Goal: Participate in discussion: Engage in conversation with other users on a specific topic

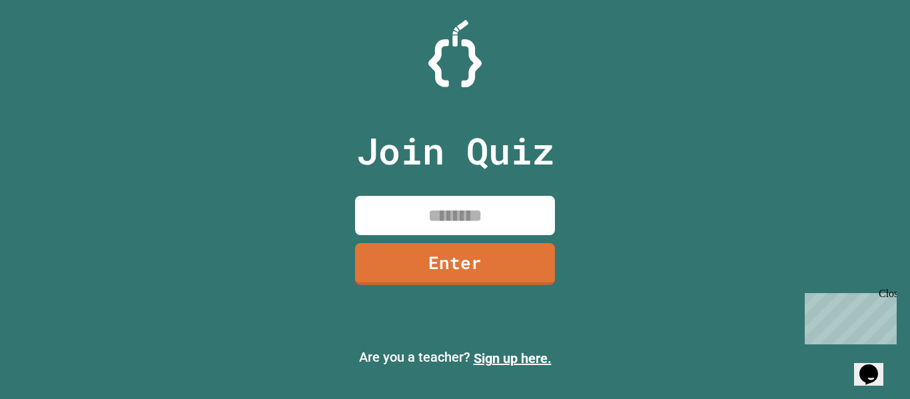
click at [473, 212] on input at bounding box center [455, 215] width 200 height 39
type input "********"
click at [498, 266] on link "Enter" at bounding box center [454, 262] width 197 height 44
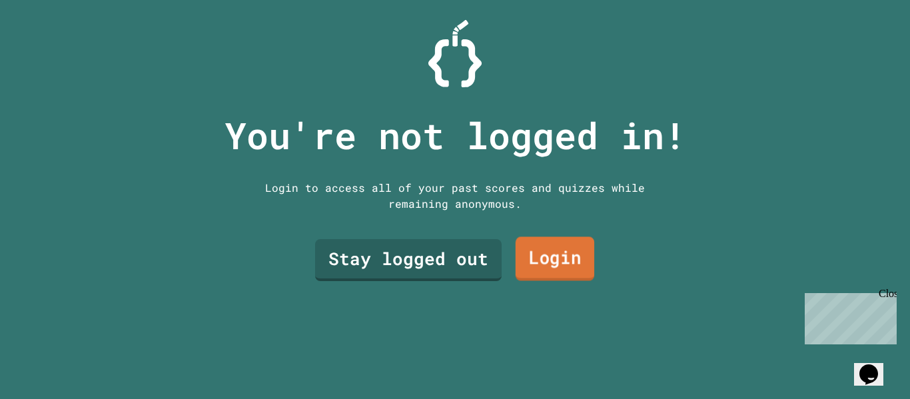
click at [532, 262] on link "Login" at bounding box center [555, 259] width 79 height 44
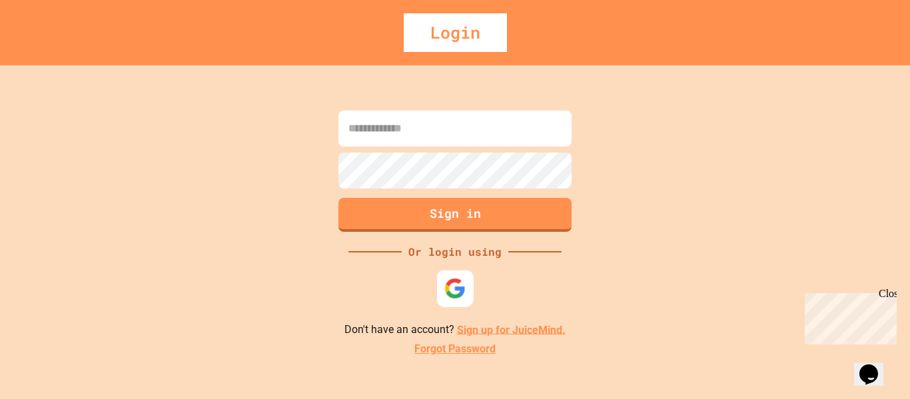
click at [454, 282] on img at bounding box center [455, 288] width 22 height 22
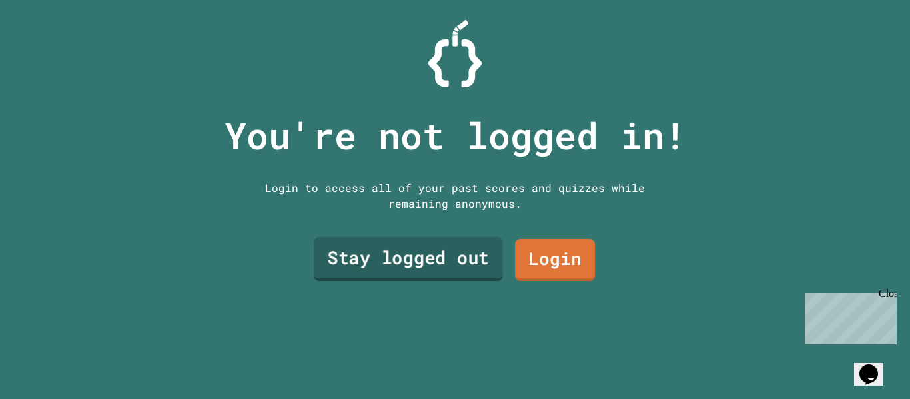
click at [420, 248] on link "Stay logged out" at bounding box center [408, 259] width 189 height 44
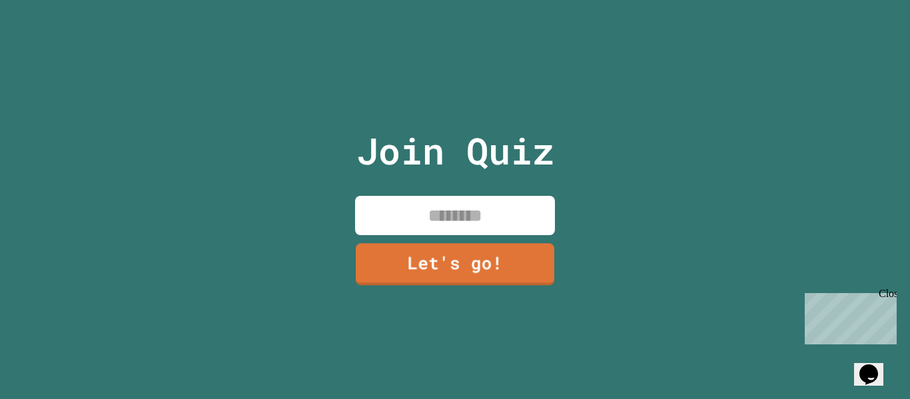
click at [425, 208] on input at bounding box center [455, 215] width 200 height 39
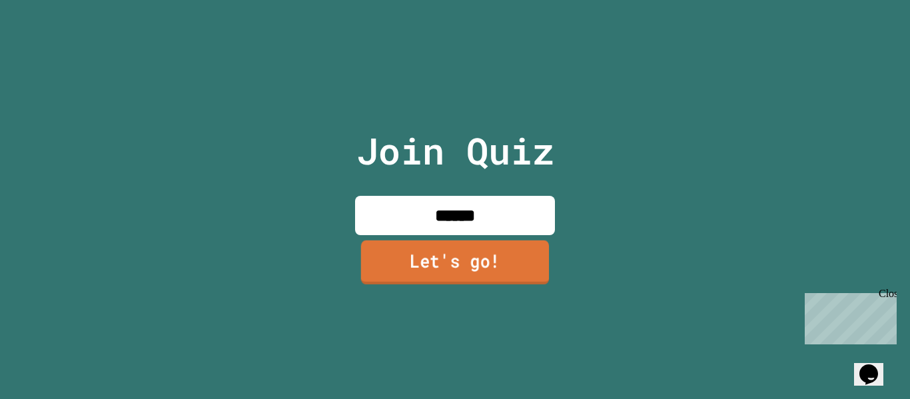
type input "******"
click at [462, 249] on link "Let's go!" at bounding box center [455, 262] width 188 height 44
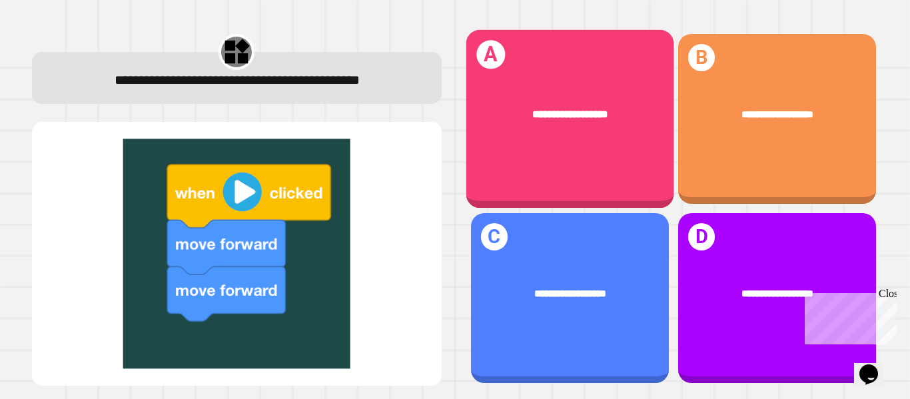
click at [532, 125] on div "**********" at bounding box center [570, 115] width 208 height 59
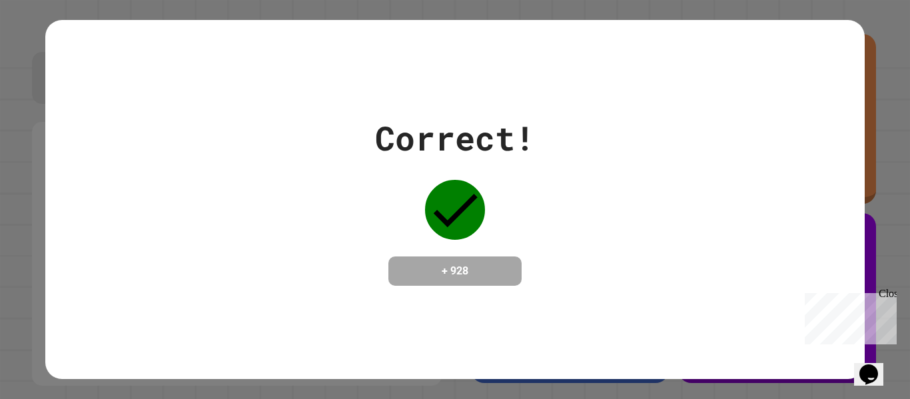
click at [889, 292] on div "Close" at bounding box center [887, 296] width 17 height 17
click at [435, 207] on icon at bounding box center [455, 210] width 60 height 60
click at [469, 264] on h4 "+ 928" at bounding box center [455, 271] width 107 height 16
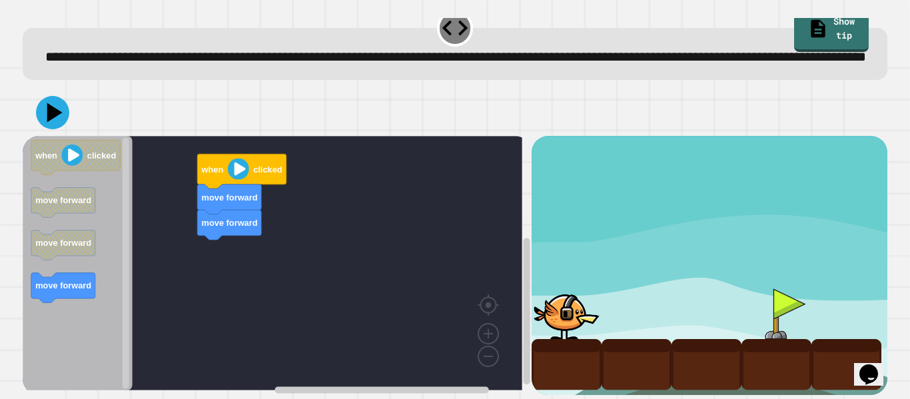
scroll to position [48, 0]
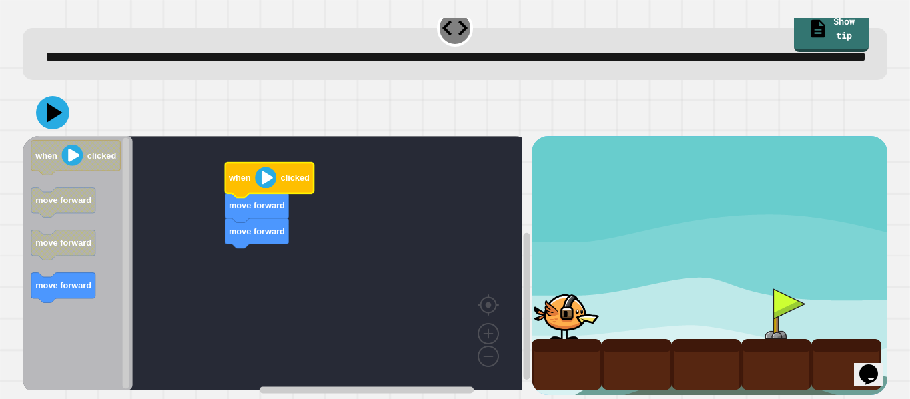
click at [620, 339] on div at bounding box center [636, 364] width 70 height 51
click at [581, 339] on div at bounding box center [567, 364] width 70 height 51
click at [561, 312] on div at bounding box center [567, 313] width 70 height 51
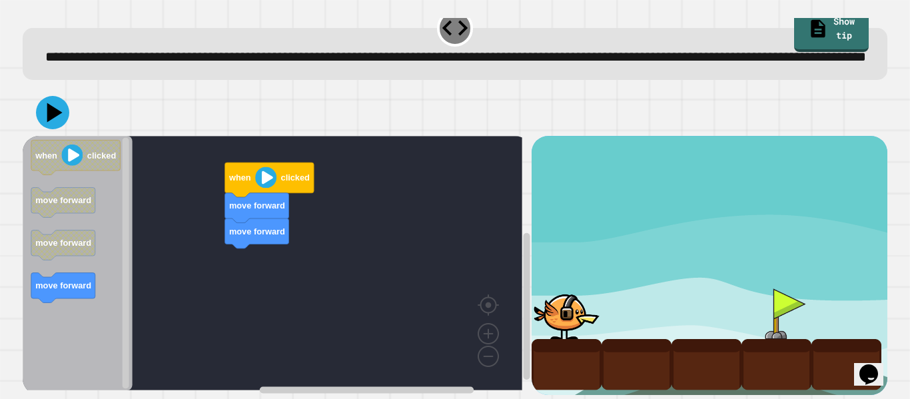
click at [268, 264] on div "when clicked move forward move forward when clicked move forward move forward m…" at bounding box center [277, 265] width 508 height 258
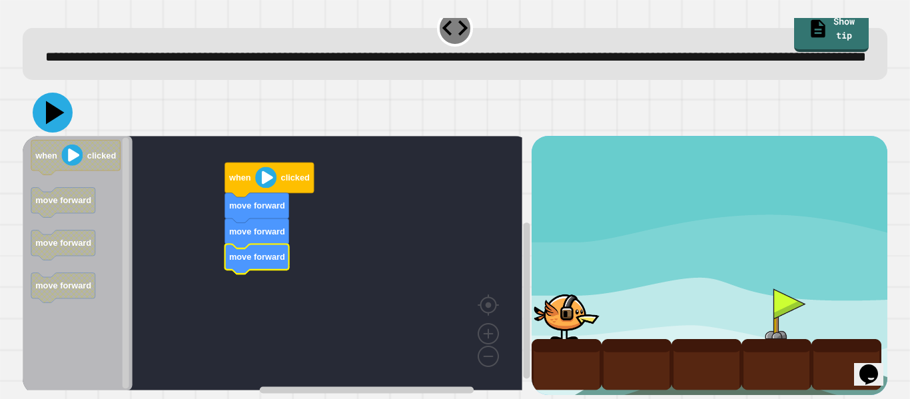
click at [49, 105] on icon at bounding box center [55, 112] width 19 height 23
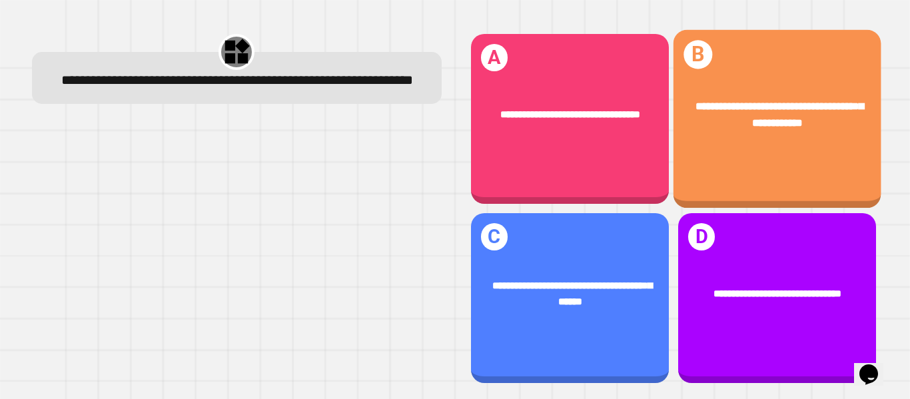
click at [745, 147] on div "**********" at bounding box center [777, 115] width 208 height 76
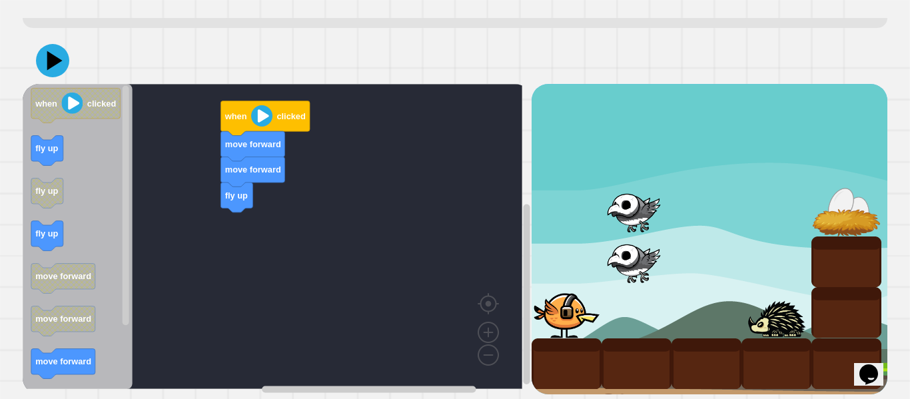
scroll to position [98, 0]
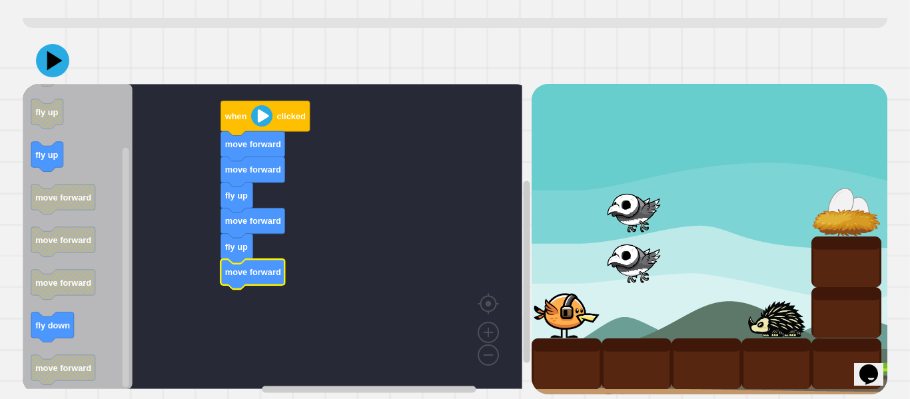
click at [59, 51] on icon at bounding box center [54, 60] width 15 height 19
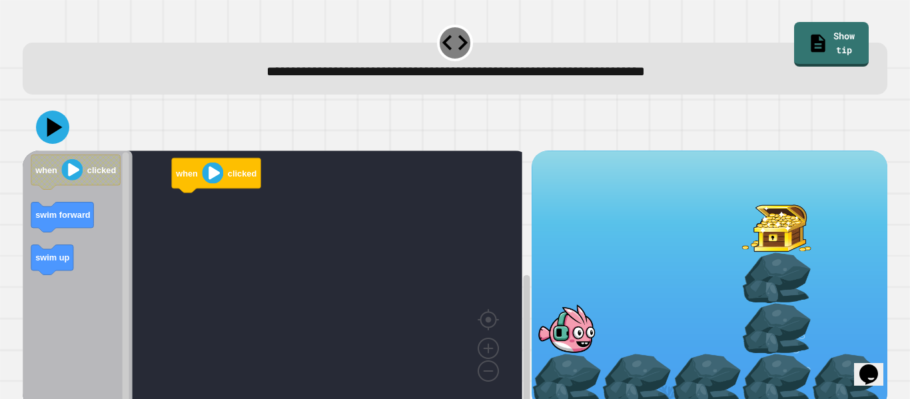
scroll to position [26, 0]
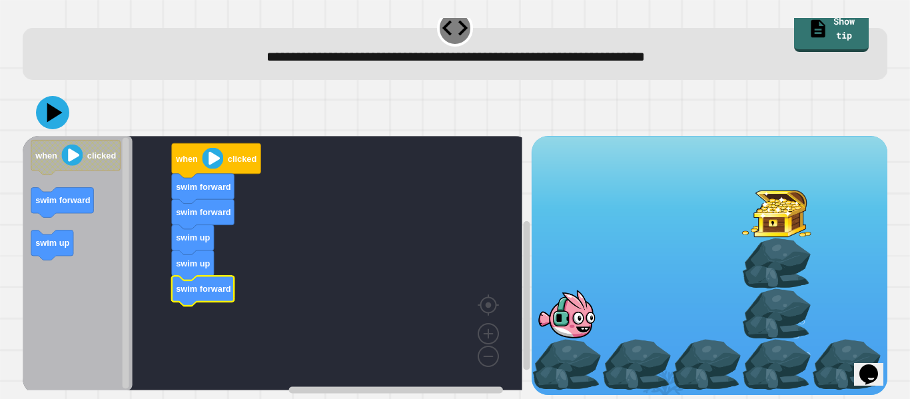
click at [58, 105] on icon at bounding box center [54, 112] width 15 height 19
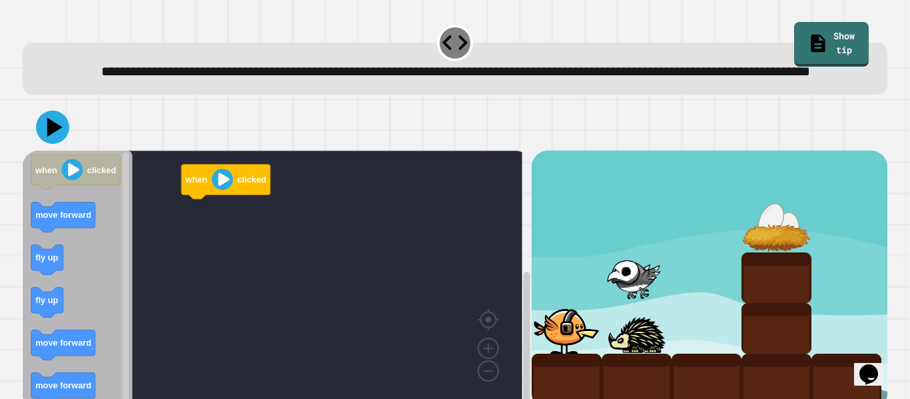
scroll to position [48, 0]
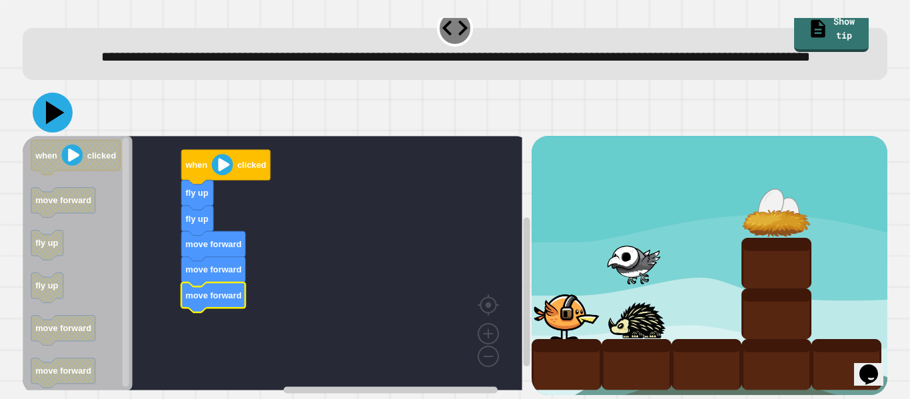
click at [57, 101] on icon at bounding box center [55, 112] width 19 height 23
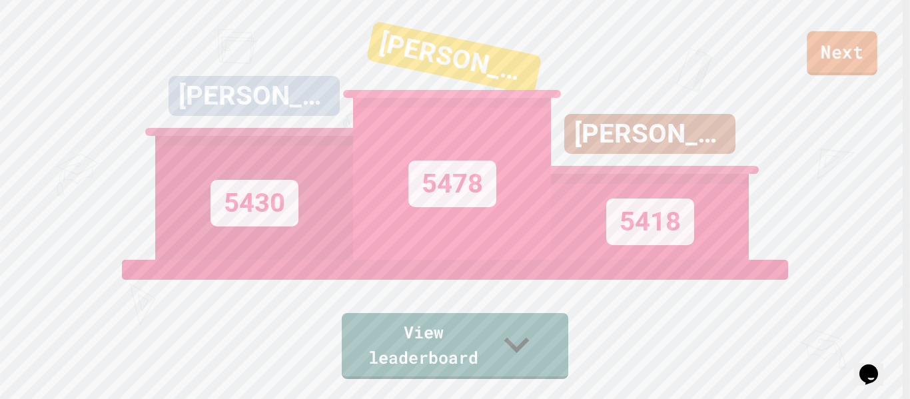
click at [830, 53] on link "Next" at bounding box center [842, 53] width 71 height 44
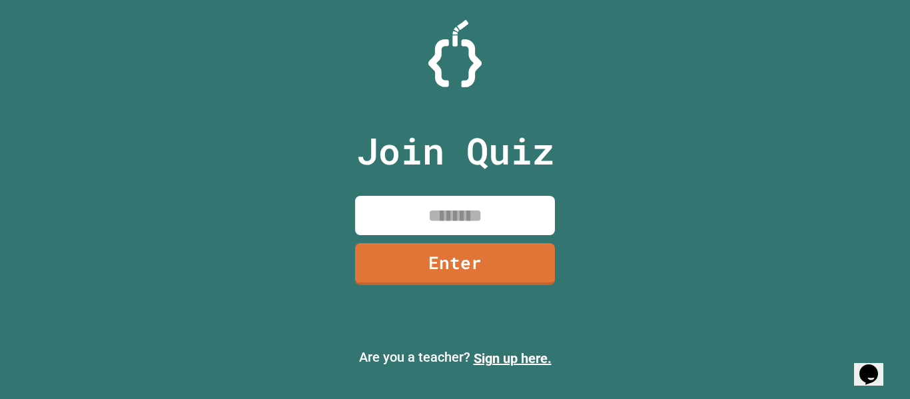
click at [424, 210] on input at bounding box center [455, 215] width 200 height 39
type input "********"
click at [446, 255] on link "Enter" at bounding box center [454, 262] width 201 height 43
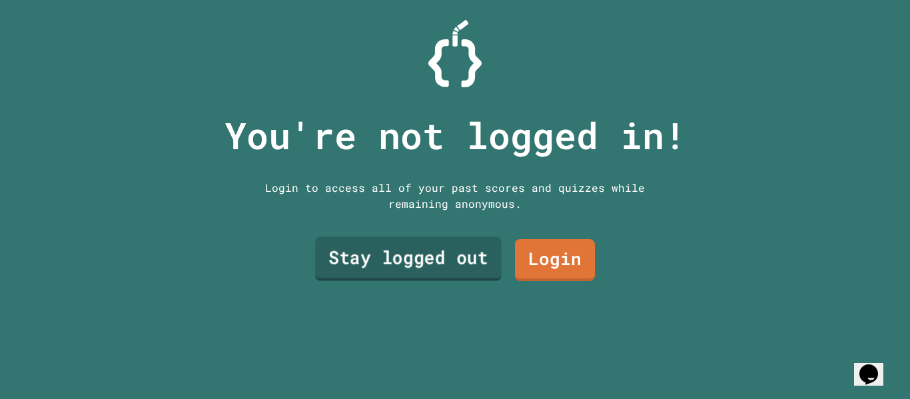
click at [476, 252] on link "Stay logged out" at bounding box center [408, 259] width 186 height 44
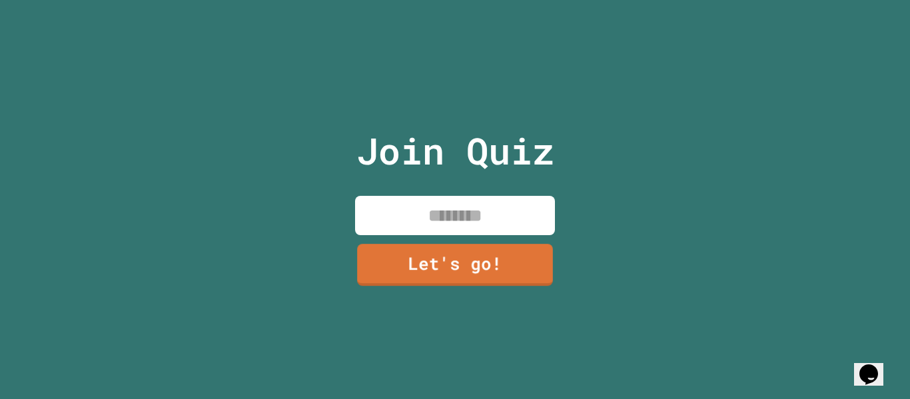
click at [454, 217] on input at bounding box center [455, 215] width 200 height 39
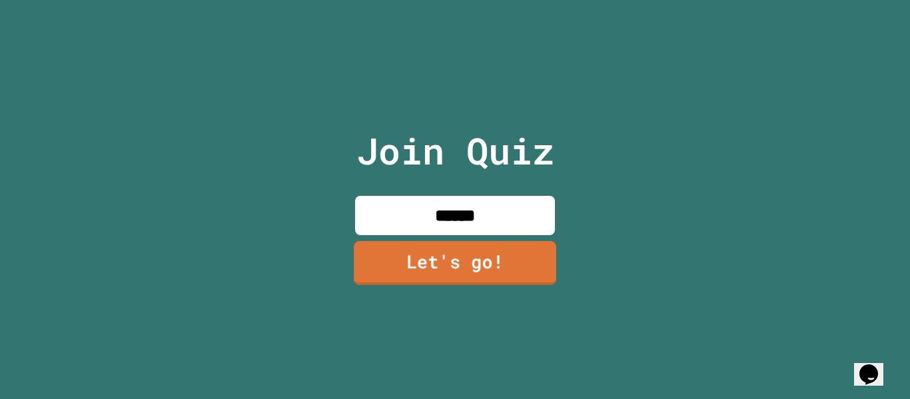
type input "******"
click at [494, 274] on link "Let's go!" at bounding box center [455, 263] width 202 height 44
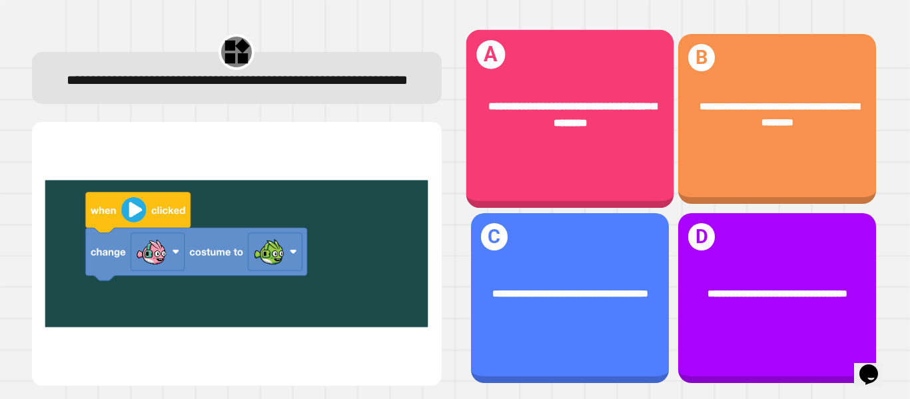
click at [610, 149] on div "**********" at bounding box center [570, 119] width 208 height 179
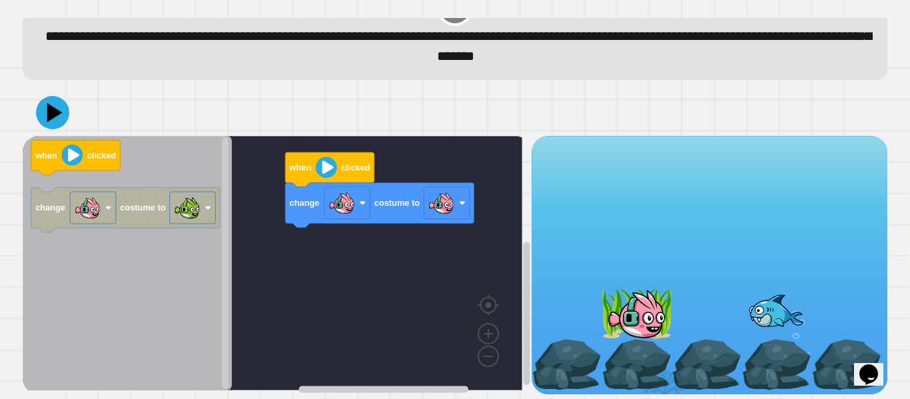
scroll to position [48, 0]
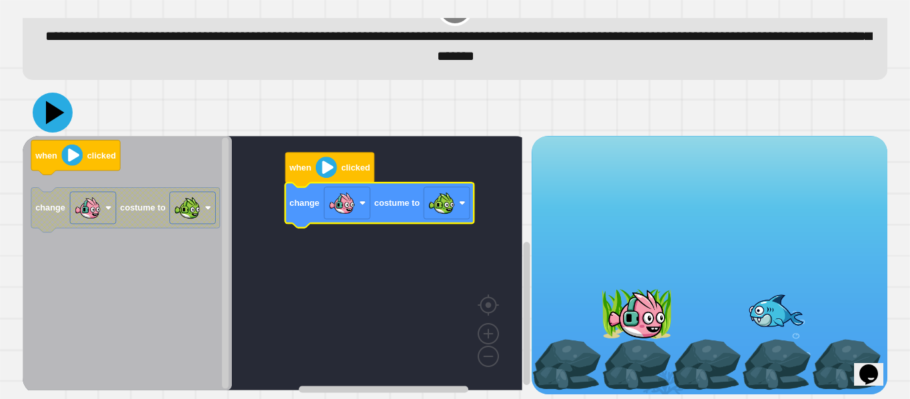
click at [55, 107] on icon at bounding box center [53, 113] width 40 height 40
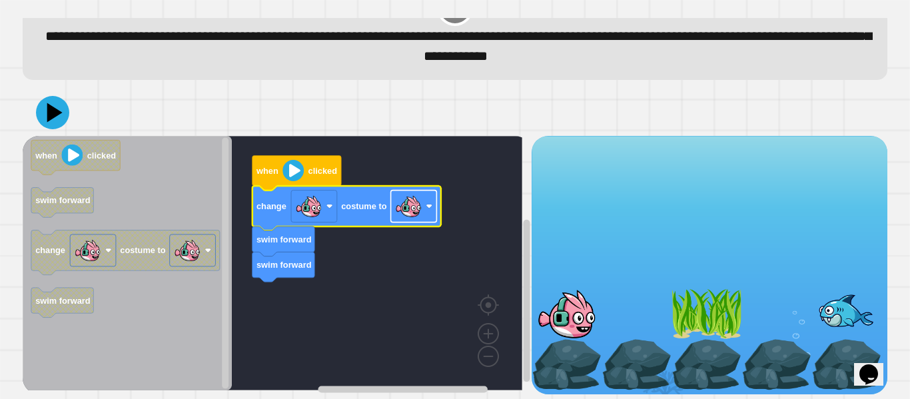
click at [406, 198] on image "Blockly Workspace" at bounding box center [408, 205] width 27 height 27
click at [59, 101] on icon at bounding box center [55, 112] width 19 height 23
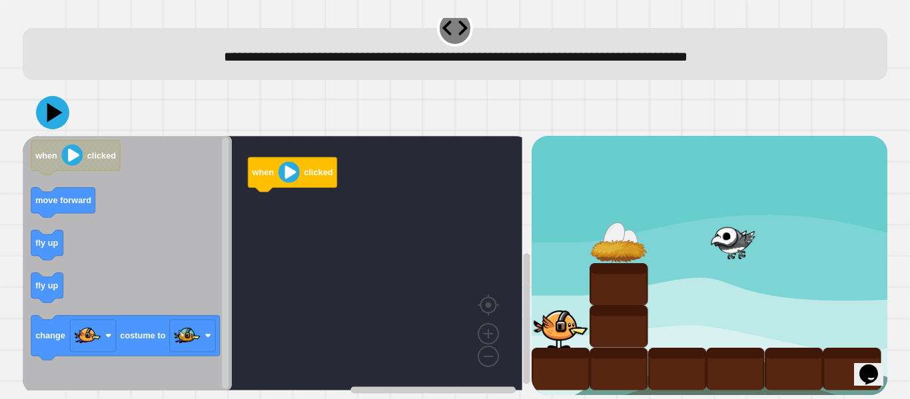
scroll to position [26, 0]
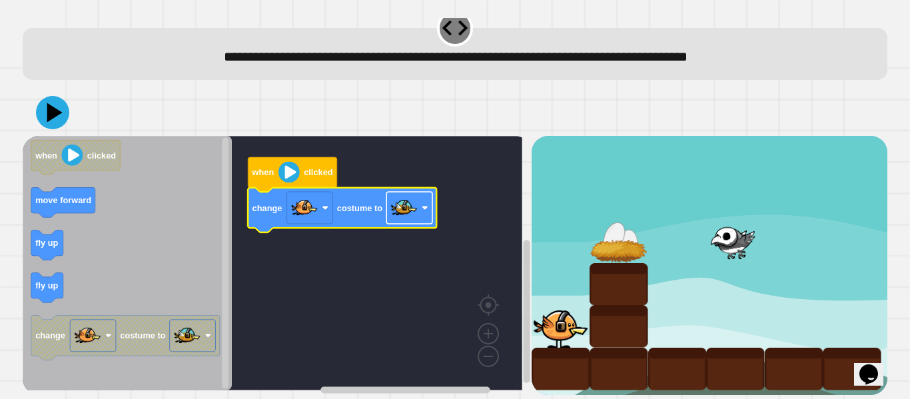
click at [401, 200] on image "Blockly Workspace" at bounding box center [404, 207] width 27 height 27
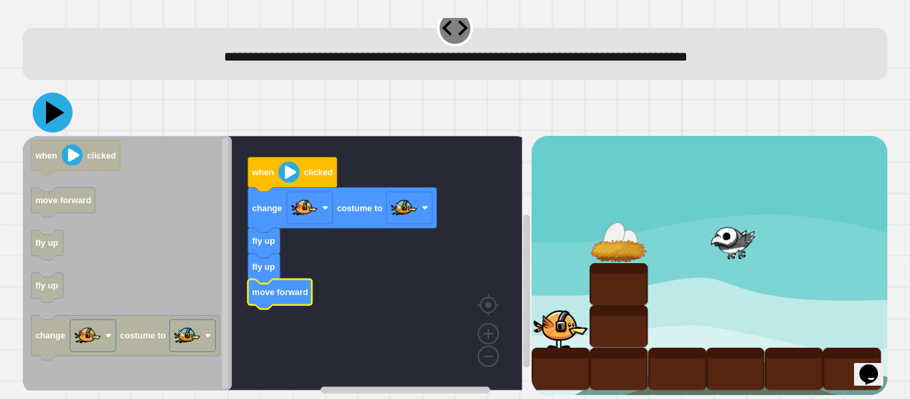
click at [57, 94] on icon at bounding box center [53, 113] width 40 height 40
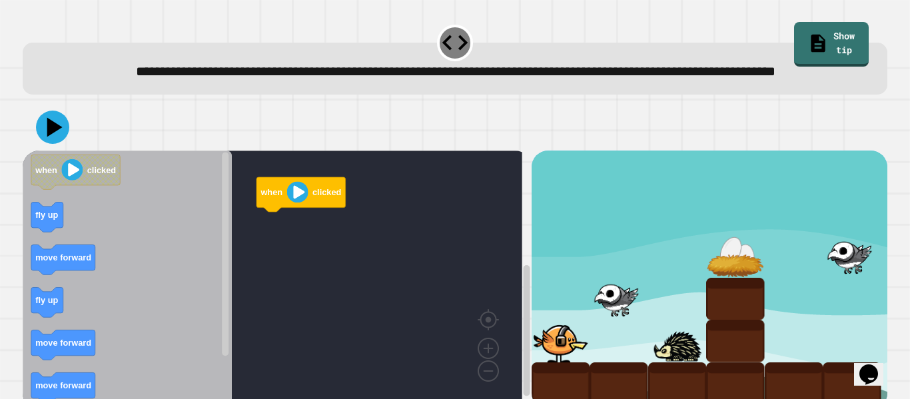
scroll to position [48, 0]
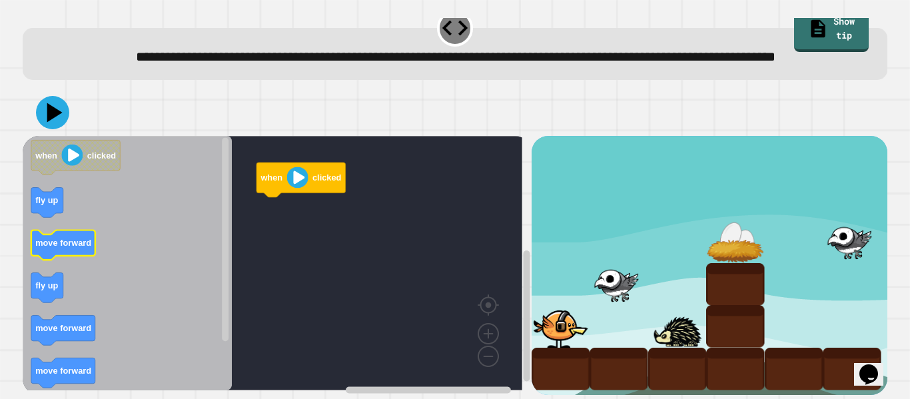
click at [73, 238] on text "move forward" at bounding box center [63, 243] width 56 height 10
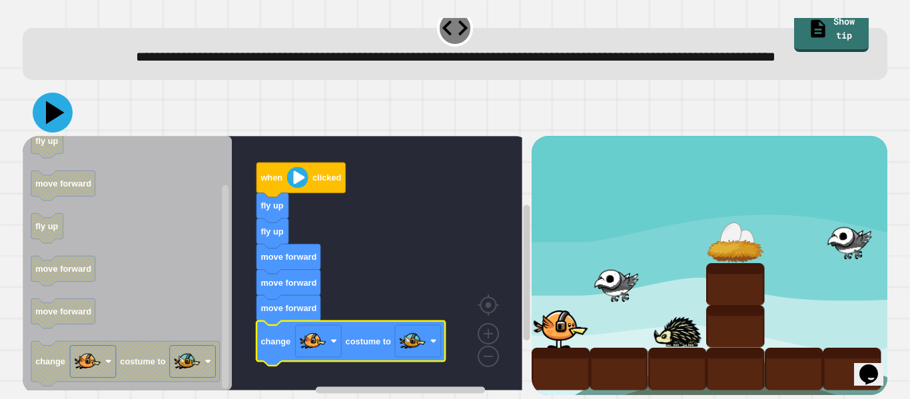
click at [55, 103] on icon at bounding box center [55, 112] width 19 height 23
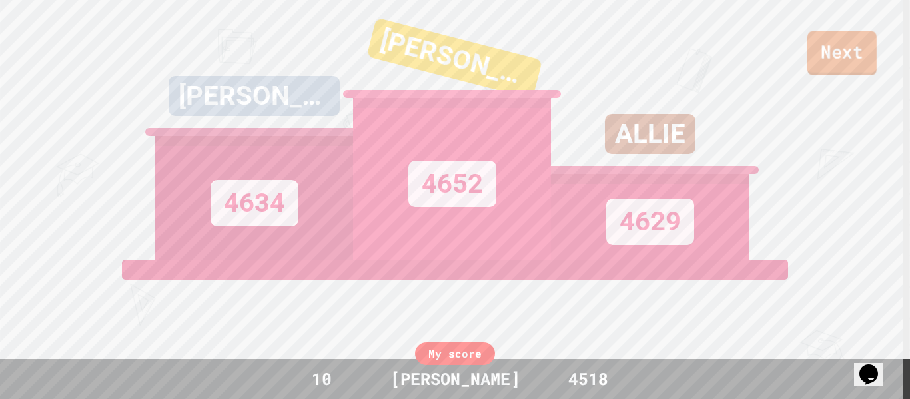
click at [852, 47] on link "Next" at bounding box center [841, 53] width 69 height 44
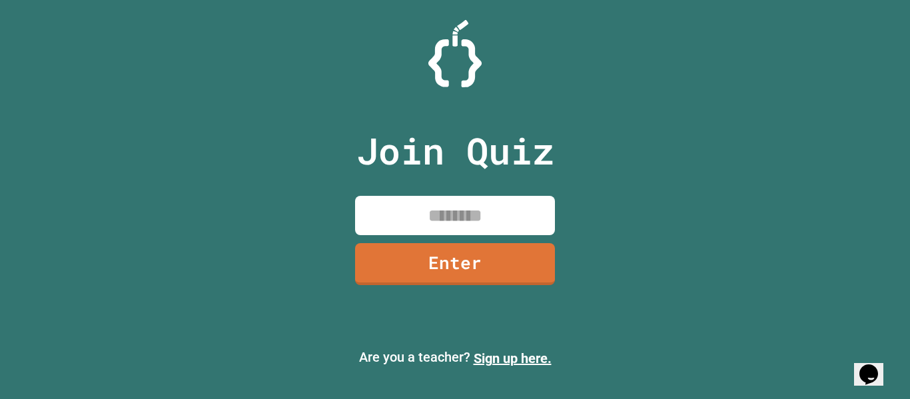
click at [493, 214] on input at bounding box center [455, 215] width 200 height 39
type input "********"
click at [512, 256] on link "Enter" at bounding box center [455, 263] width 202 height 44
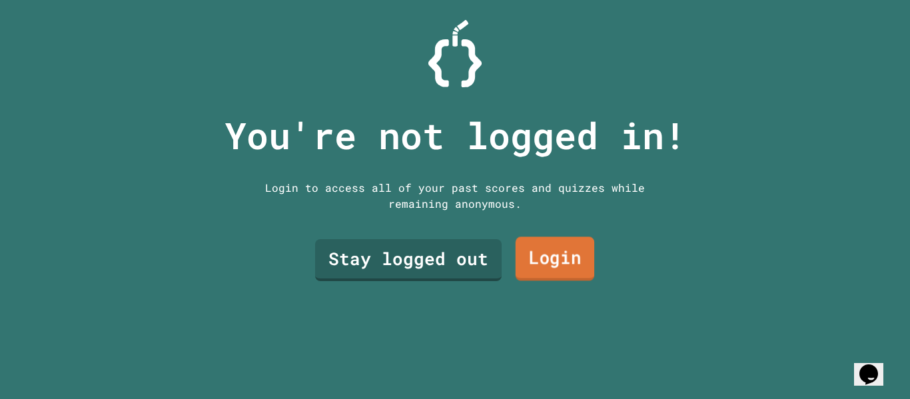
click at [467, 256] on link "Stay logged out" at bounding box center [408, 260] width 186 height 42
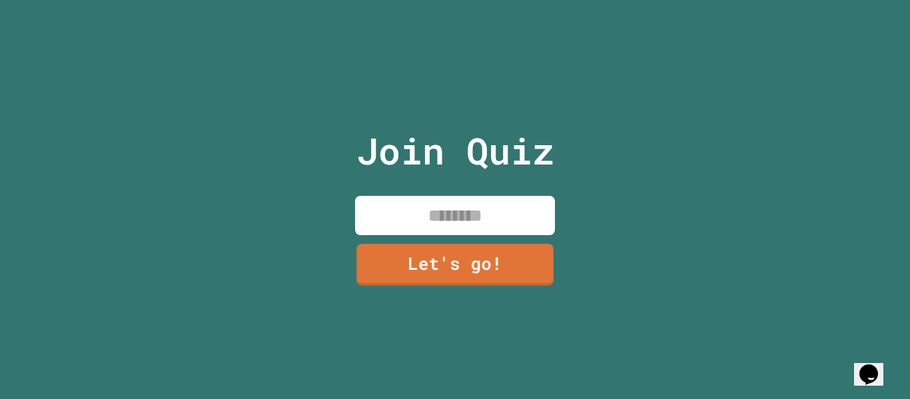
click at [498, 208] on input at bounding box center [455, 215] width 200 height 39
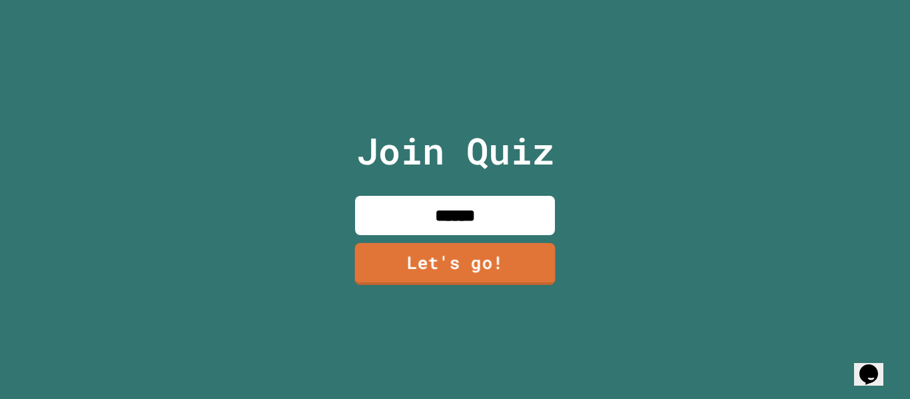
type input "******"
click at [514, 262] on link "Let's go!" at bounding box center [455, 264] width 200 height 42
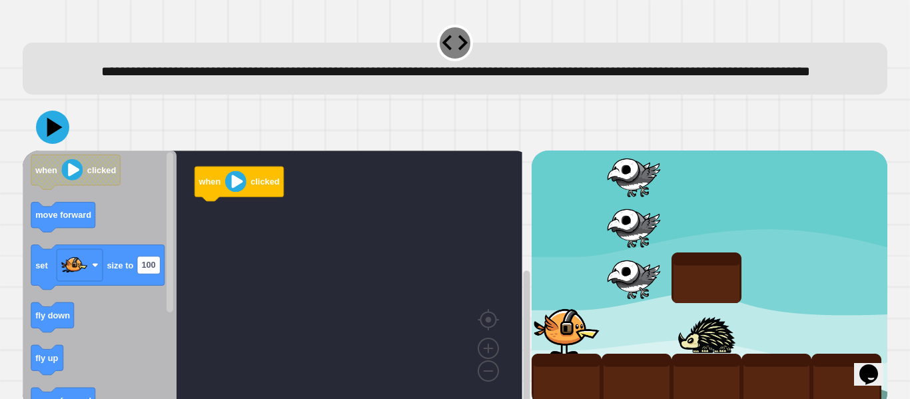
scroll to position [48, 0]
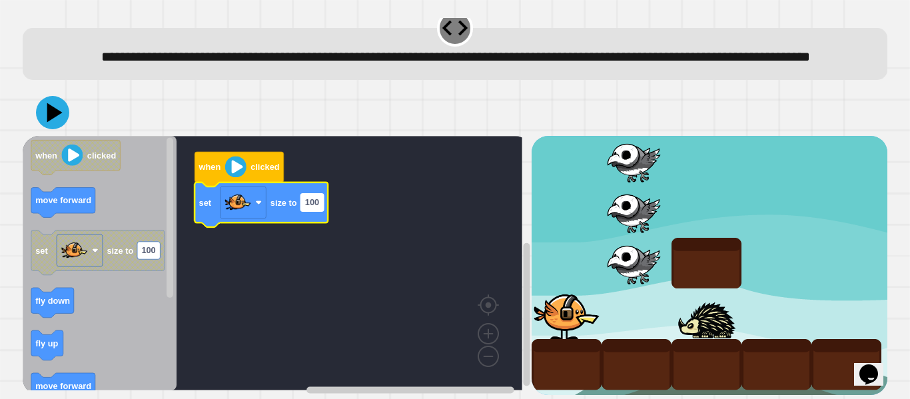
click at [312, 198] on text "100" at bounding box center [312, 203] width 14 height 10
type input "***"
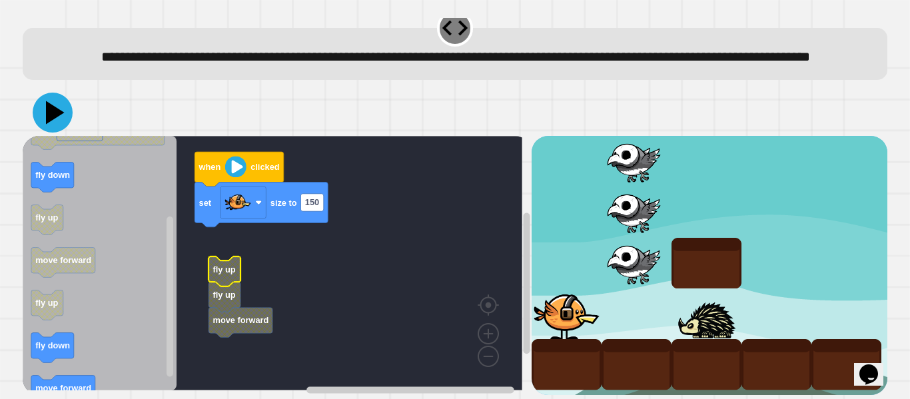
click at [50, 106] on icon at bounding box center [55, 112] width 19 height 23
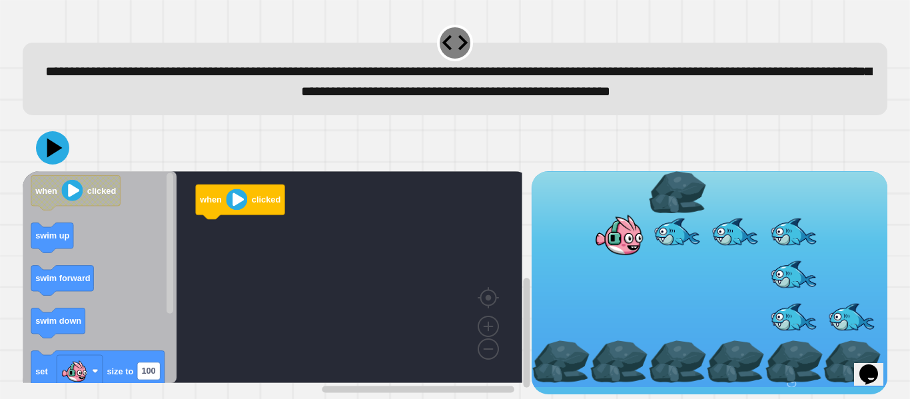
scroll to position [27, 0]
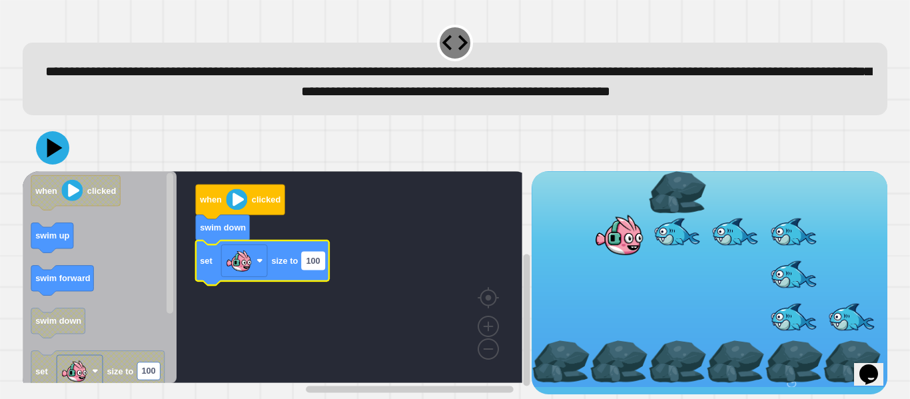
click at [307, 257] on text "100" at bounding box center [313, 261] width 14 height 10
type input "***"
click at [49, 141] on icon at bounding box center [55, 147] width 19 height 23
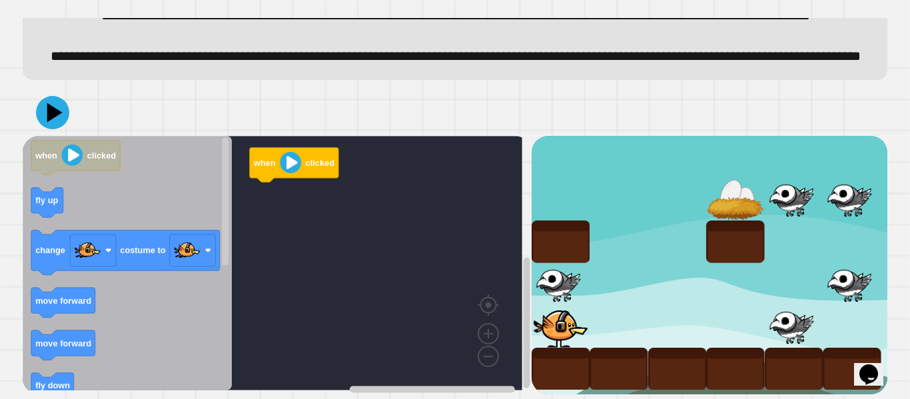
scroll to position [113, 0]
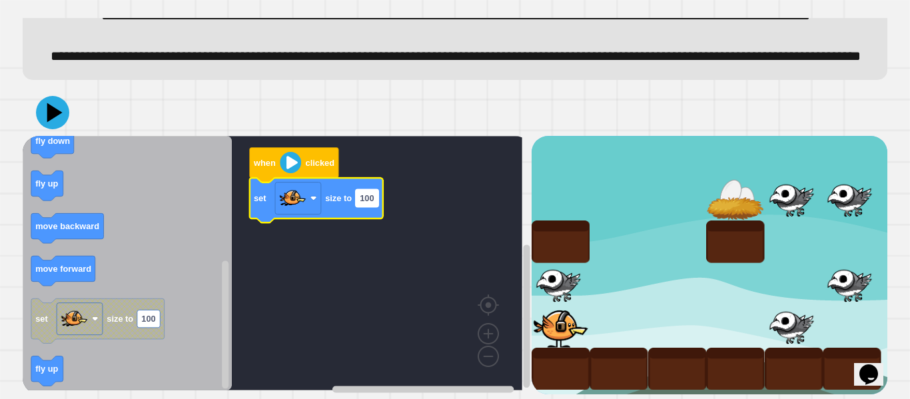
click at [360, 193] on text "100" at bounding box center [367, 198] width 14 height 10
type input "**"
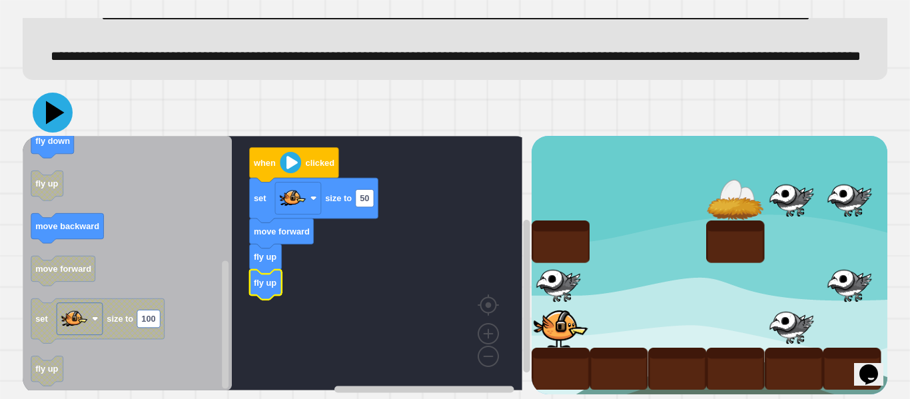
click at [61, 107] on icon at bounding box center [53, 113] width 40 height 40
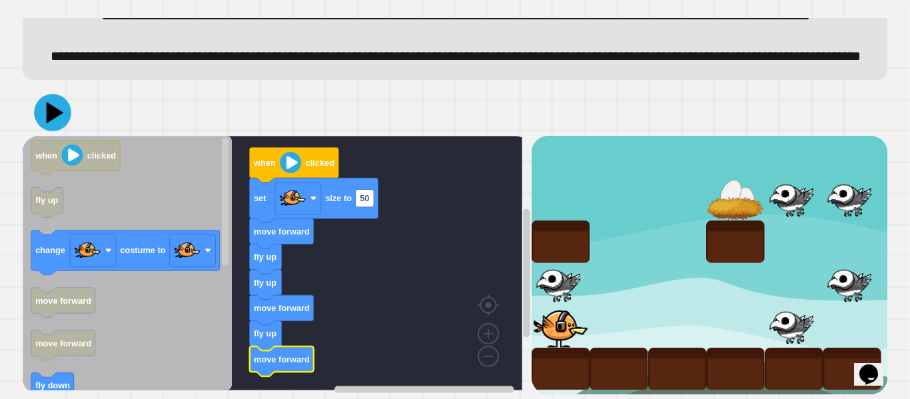
click at [59, 108] on icon at bounding box center [52, 112] width 37 height 37
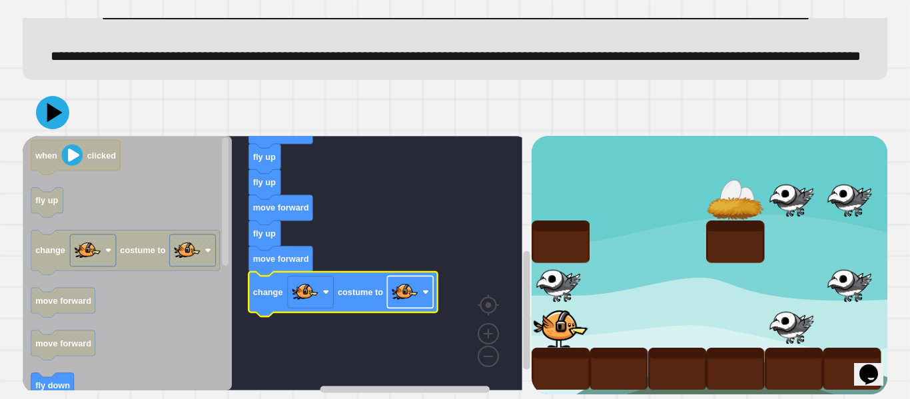
click at [417, 283] on image "Blockly Workspace" at bounding box center [405, 291] width 27 height 27
click at [51, 102] on icon at bounding box center [55, 112] width 17 height 21
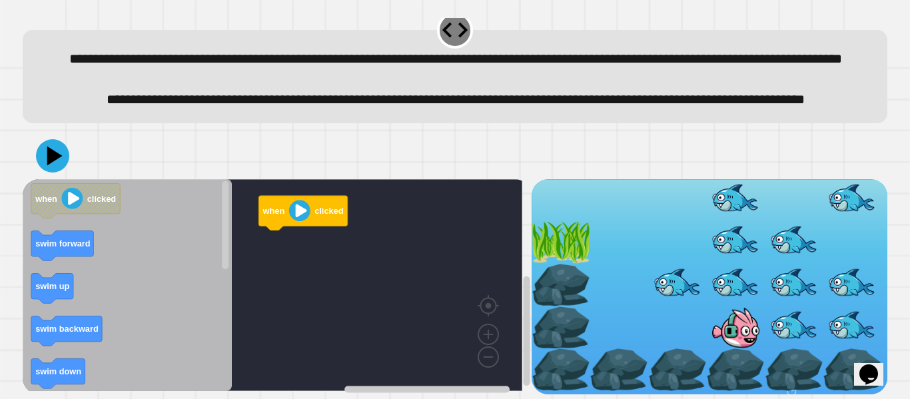
scroll to position [70, 0]
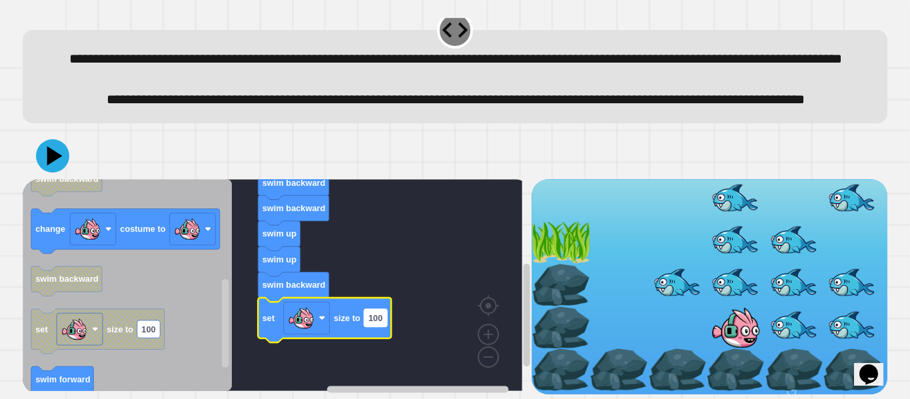
click at [380, 313] on text "100" at bounding box center [375, 318] width 14 height 10
type input "**"
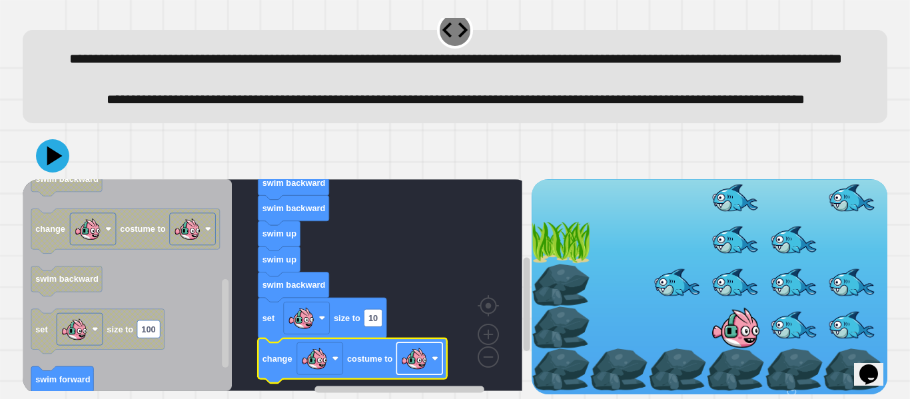
click at [412, 348] on image "Blockly Workspace" at bounding box center [414, 358] width 27 height 27
click at [37, 151] on icon at bounding box center [53, 156] width 40 height 40
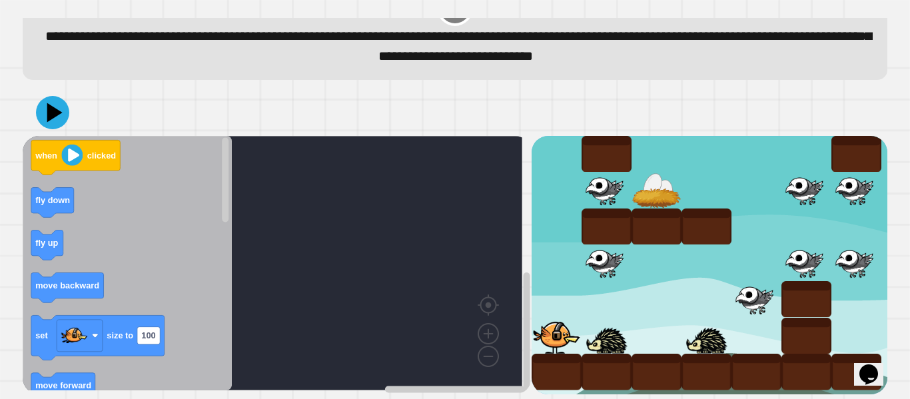
scroll to position [48, 0]
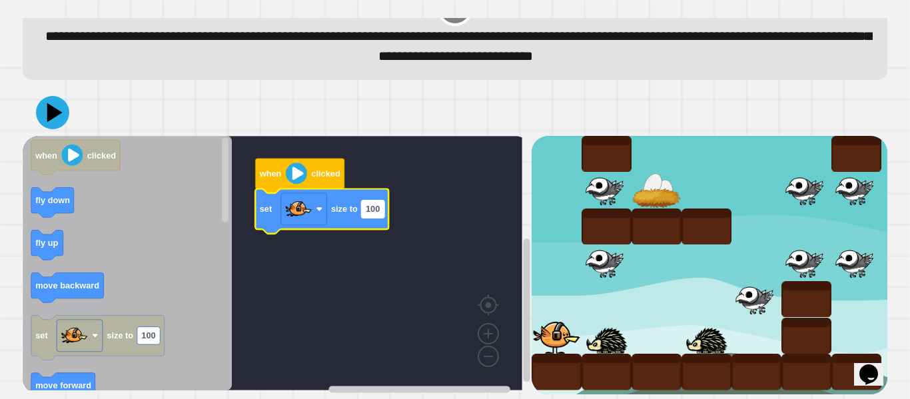
click at [378, 204] on text "100" at bounding box center [373, 209] width 14 height 10
type input "**"
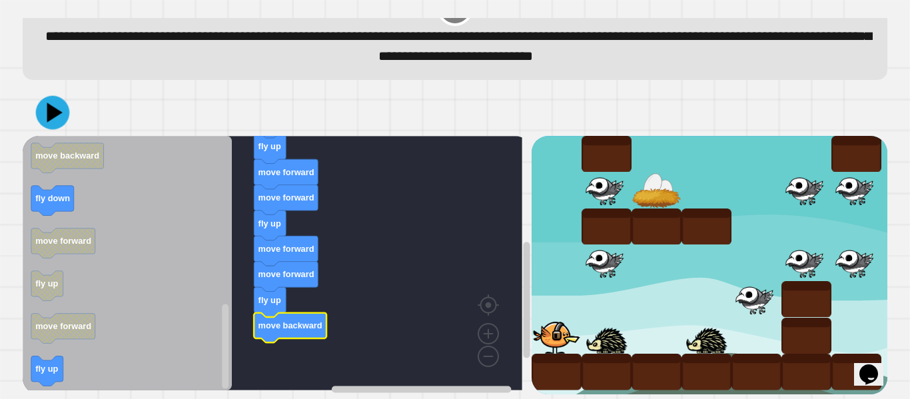
click at [59, 97] on icon at bounding box center [53, 113] width 34 height 34
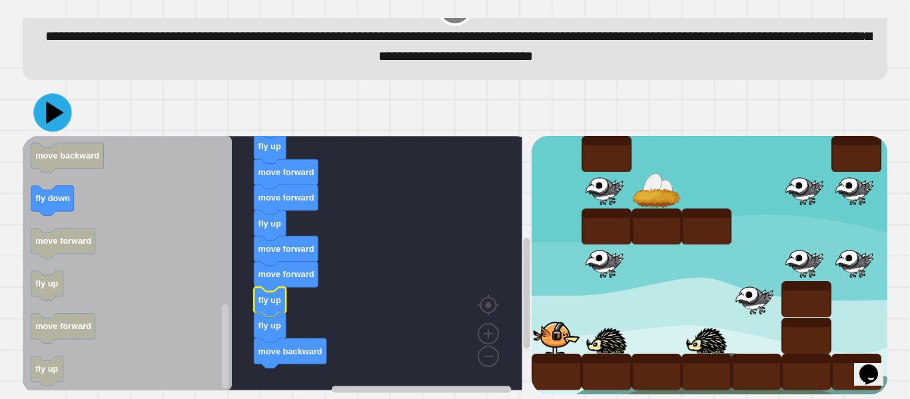
click at [41, 98] on icon at bounding box center [52, 112] width 38 height 38
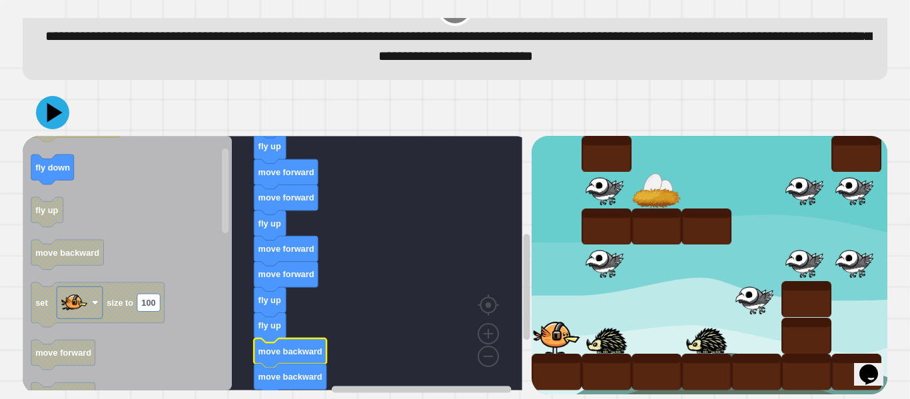
click at [48, 114] on icon at bounding box center [52, 112] width 33 height 33
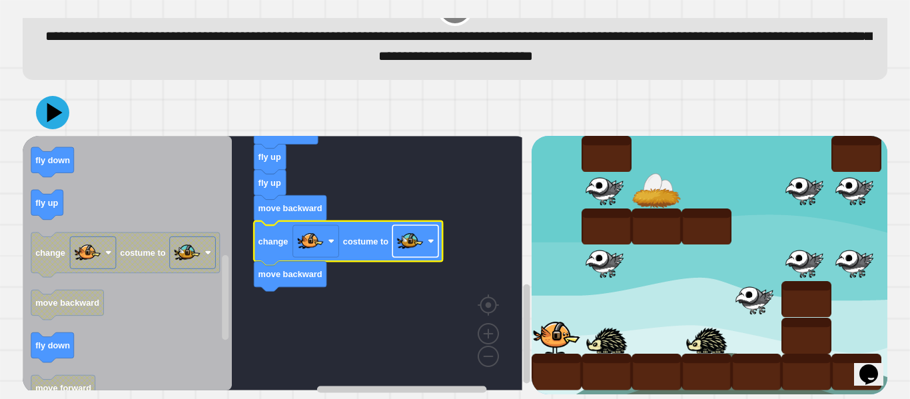
click at [416, 236] on image "Blockly Workspace" at bounding box center [410, 241] width 27 height 27
click at [61, 95] on icon at bounding box center [53, 113] width 40 height 40
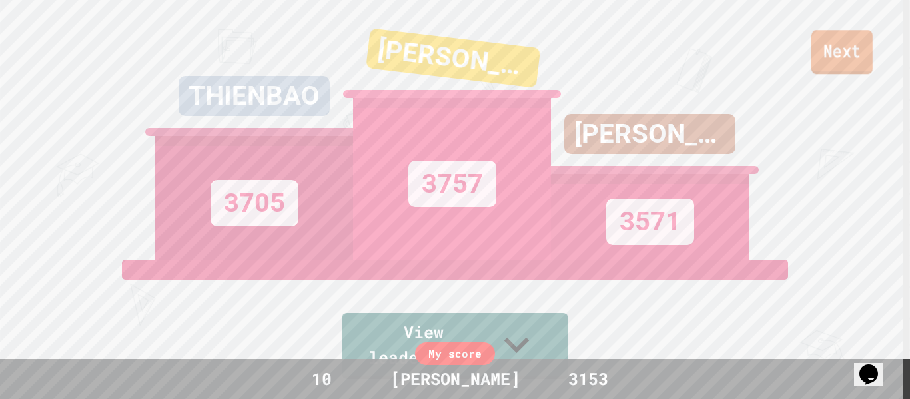
click at [811, 45] on link "Next" at bounding box center [841, 52] width 61 height 44
